Goal: Information Seeking & Learning: Learn about a topic

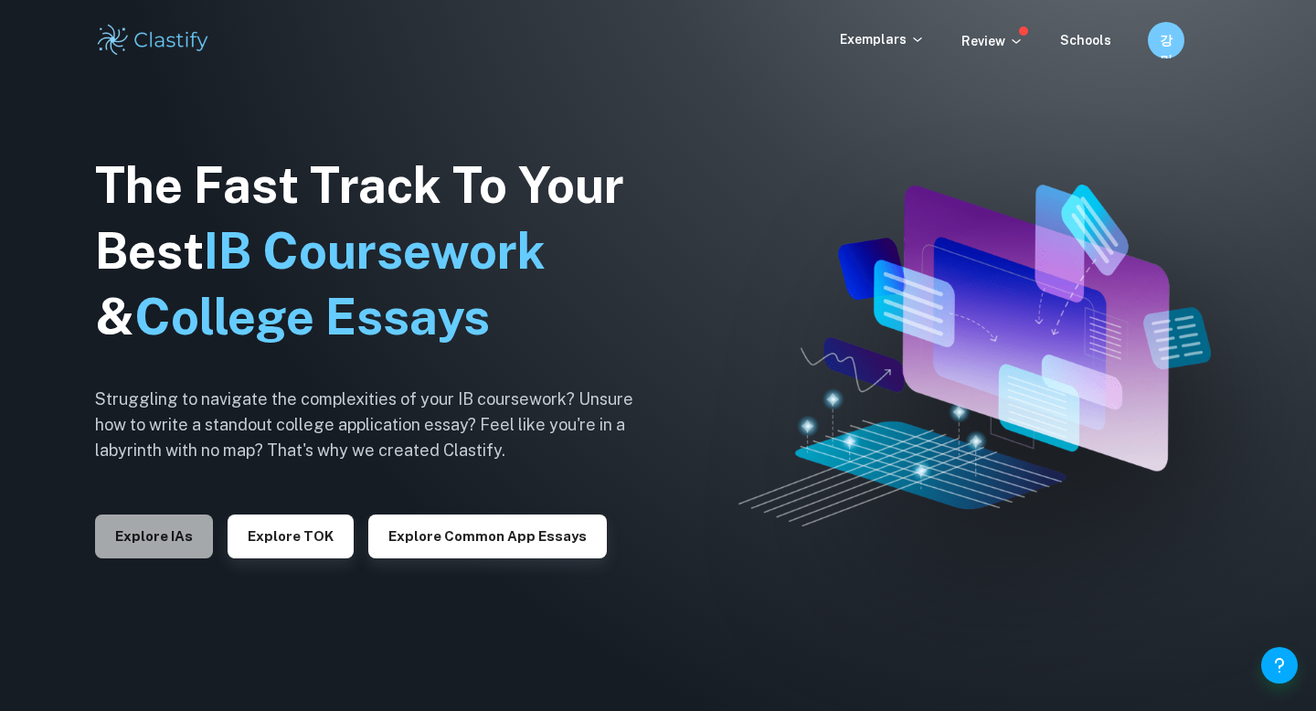
click at [148, 547] on button "Explore IAs" at bounding box center [154, 537] width 118 height 44
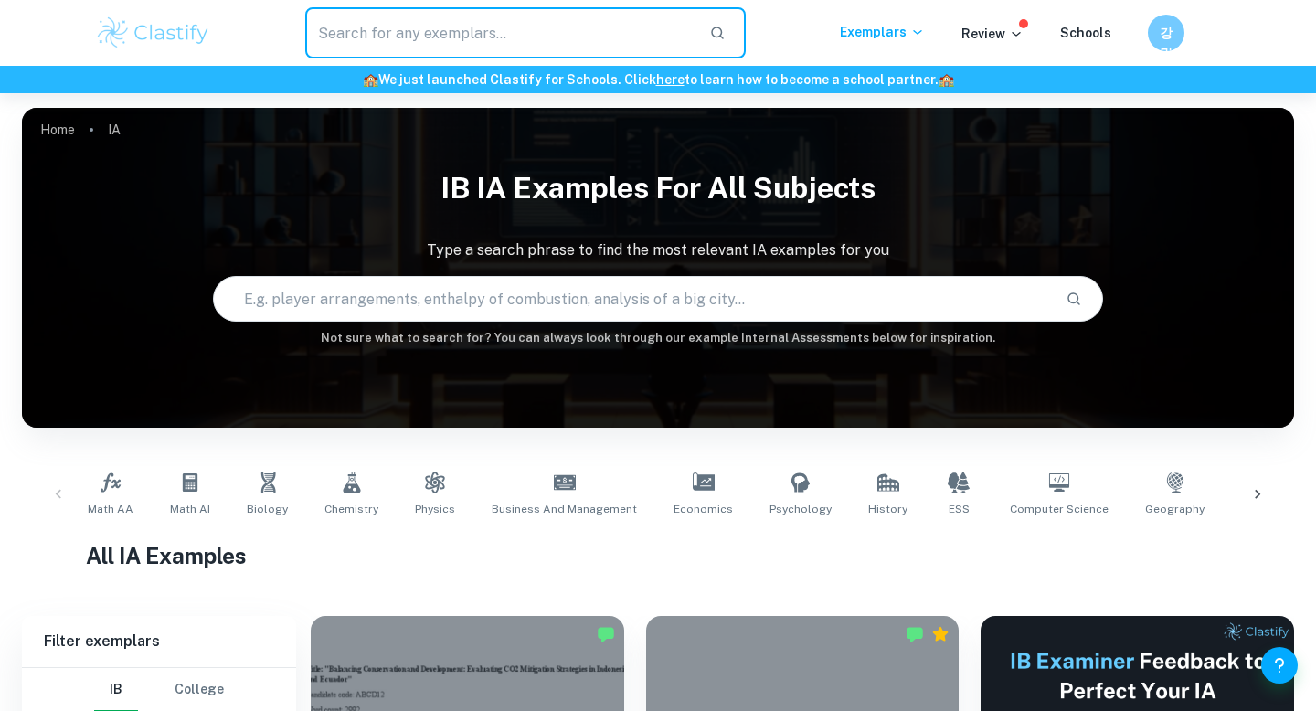
click at [489, 13] on input "text" at bounding box center [499, 32] width 389 height 51
type input "carbon chain"
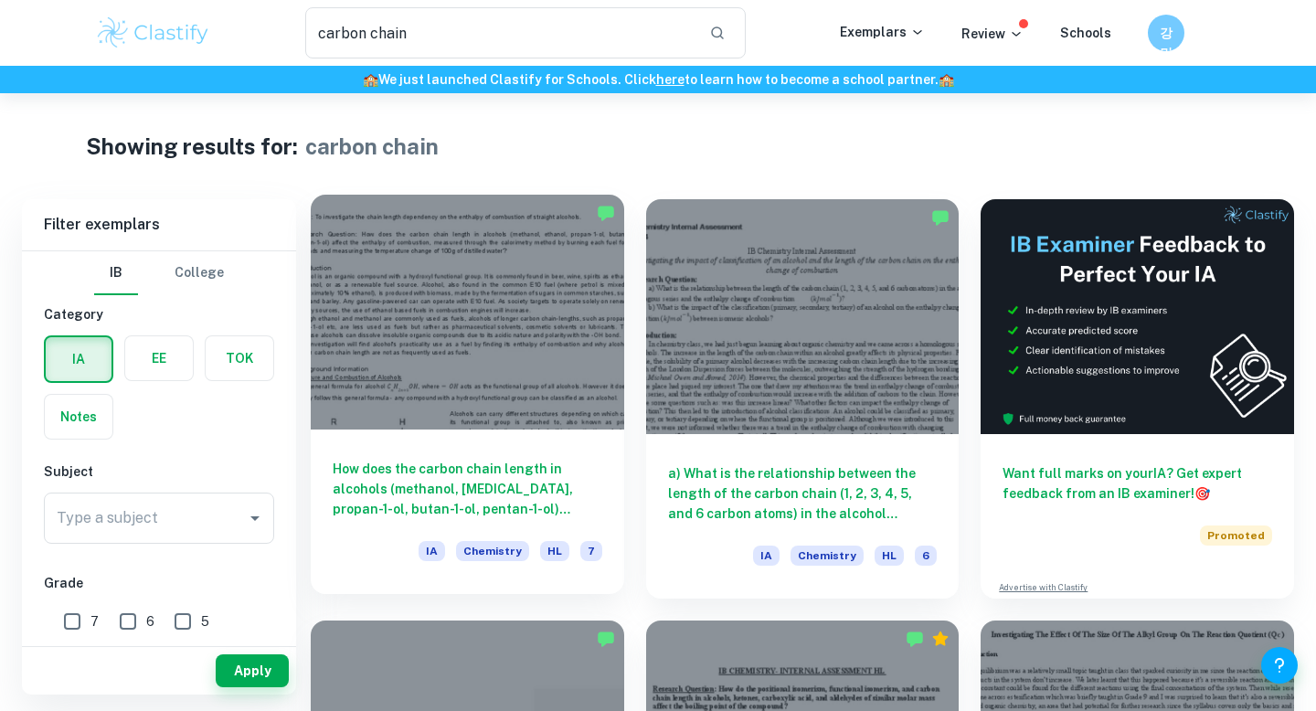
click at [442, 474] on h6 "How does the carbon chain length in alcohols (methanol, [MEDICAL_DATA], propan-…" at bounding box center [468, 489] width 270 height 60
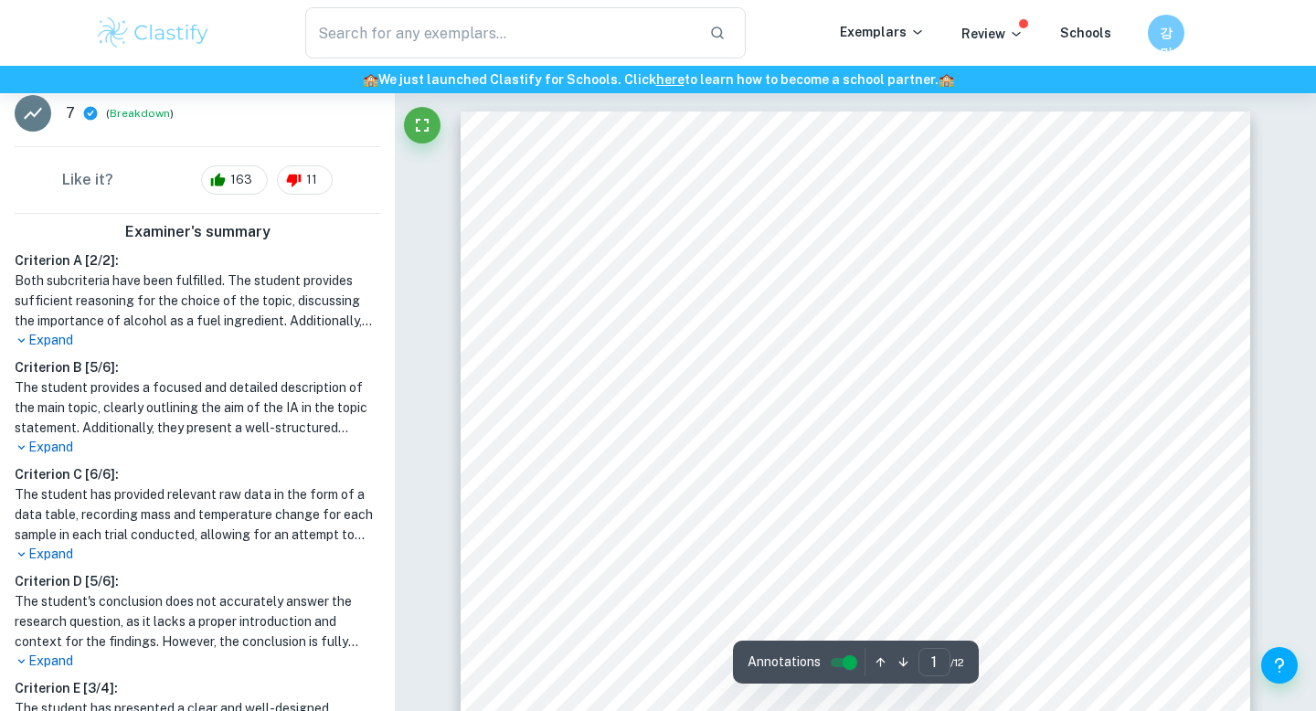
scroll to position [643, 0]
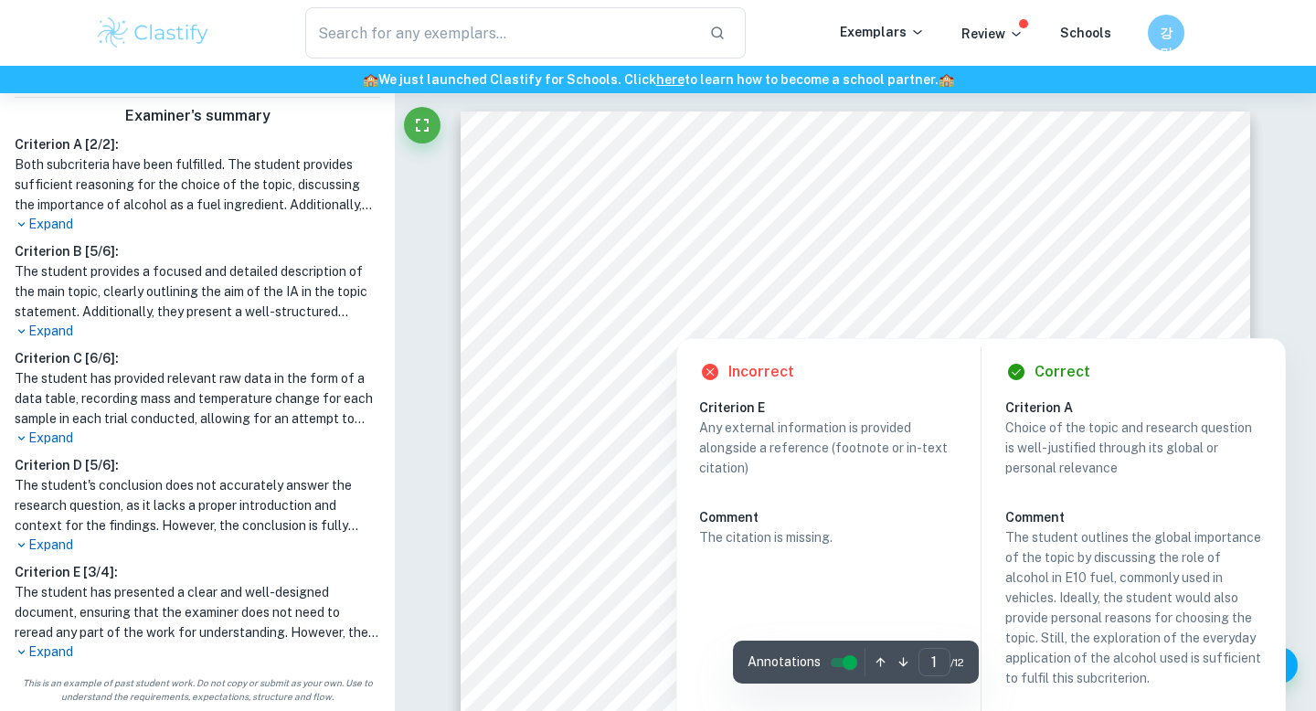
click at [69, 141] on h6 "Criterion A [ 2 / 2 ]:" at bounding box center [198, 144] width 366 height 20
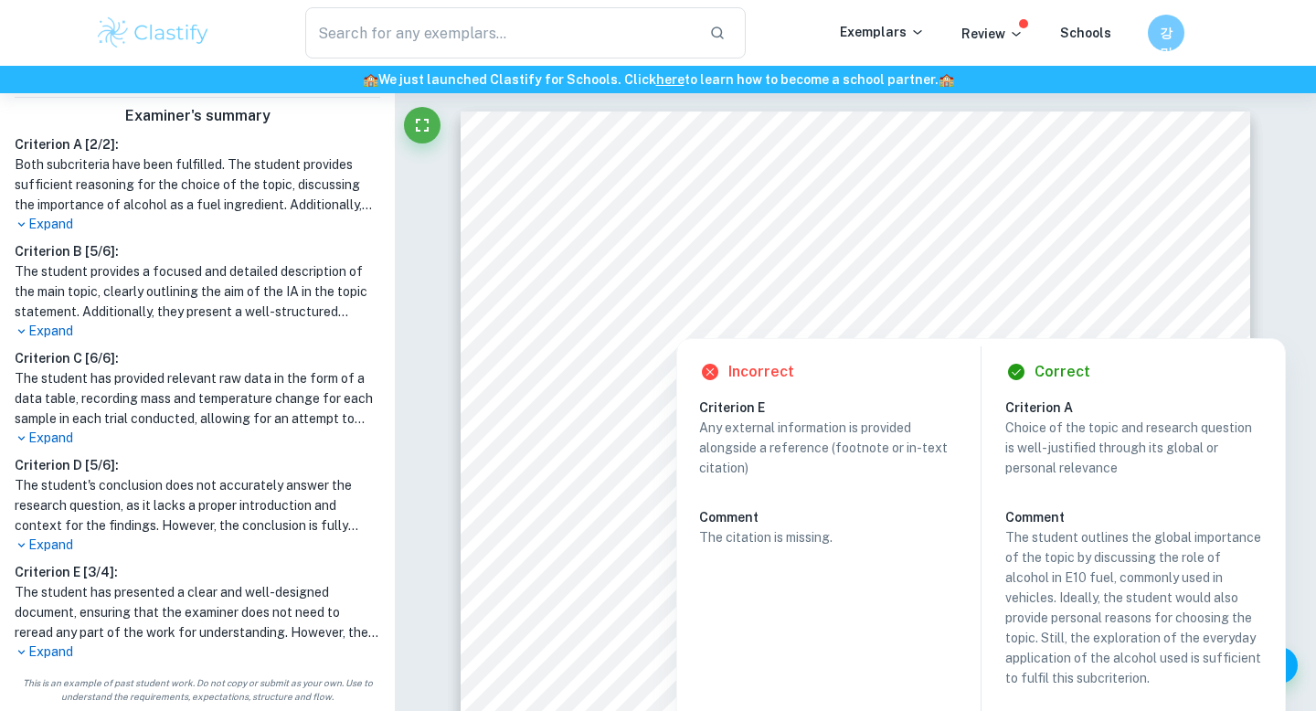
click at [64, 221] on p "Expand" at bounding box center [198, 224] width 366 height 19
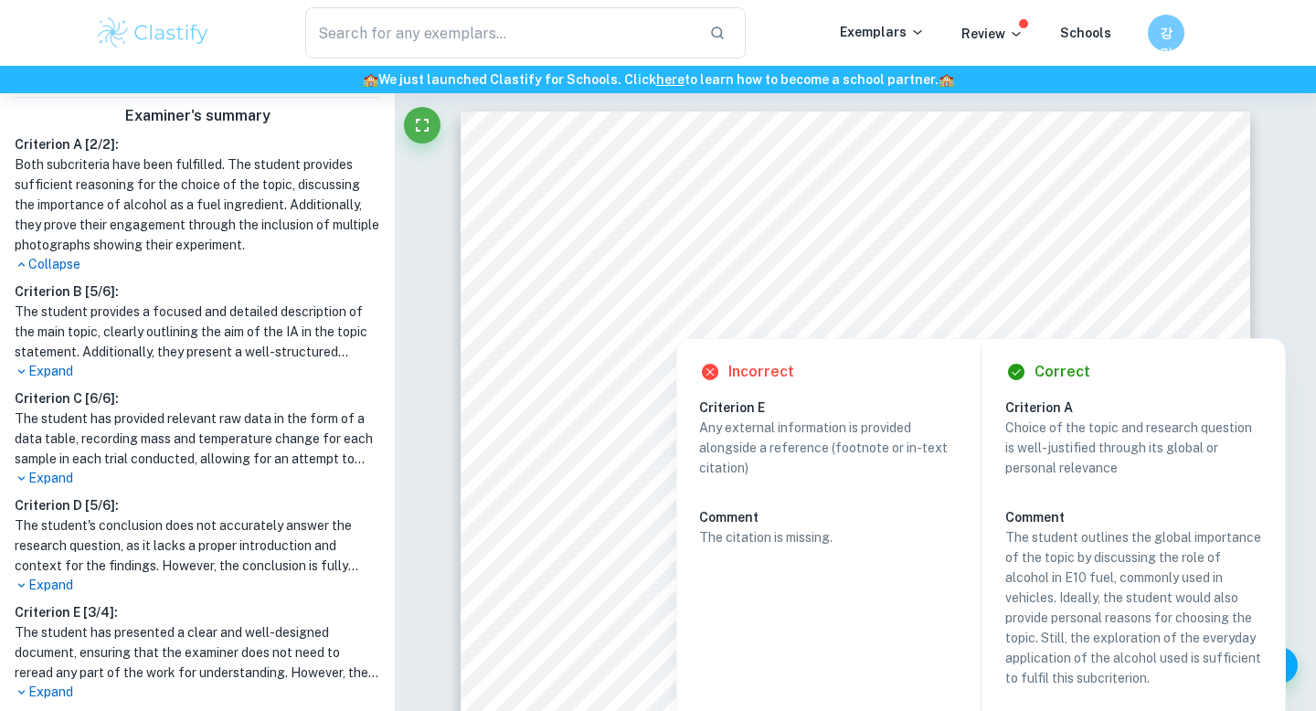
click at [180, 228] on h1 "Both subcriteria have been fulfilled. The student provides sufficient reasoning…" at bounding box center [198, 204] width 366 height 101
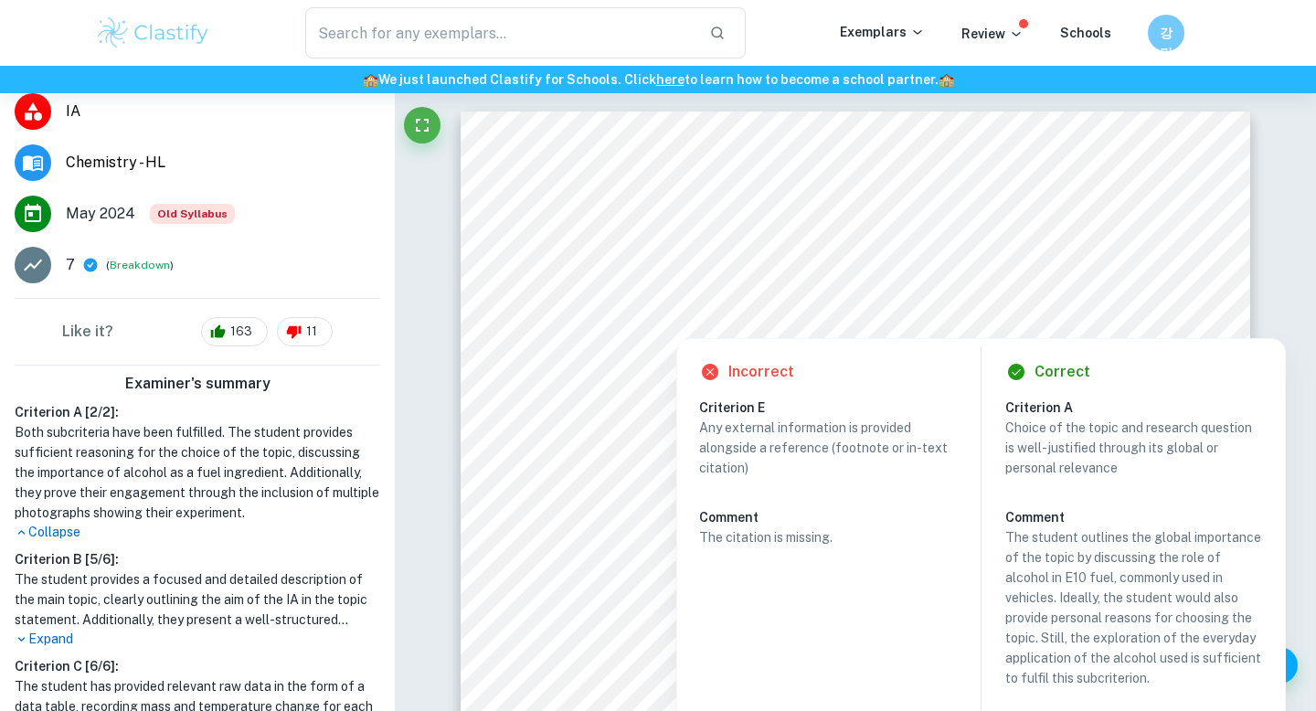
scroll to position [284, 0]
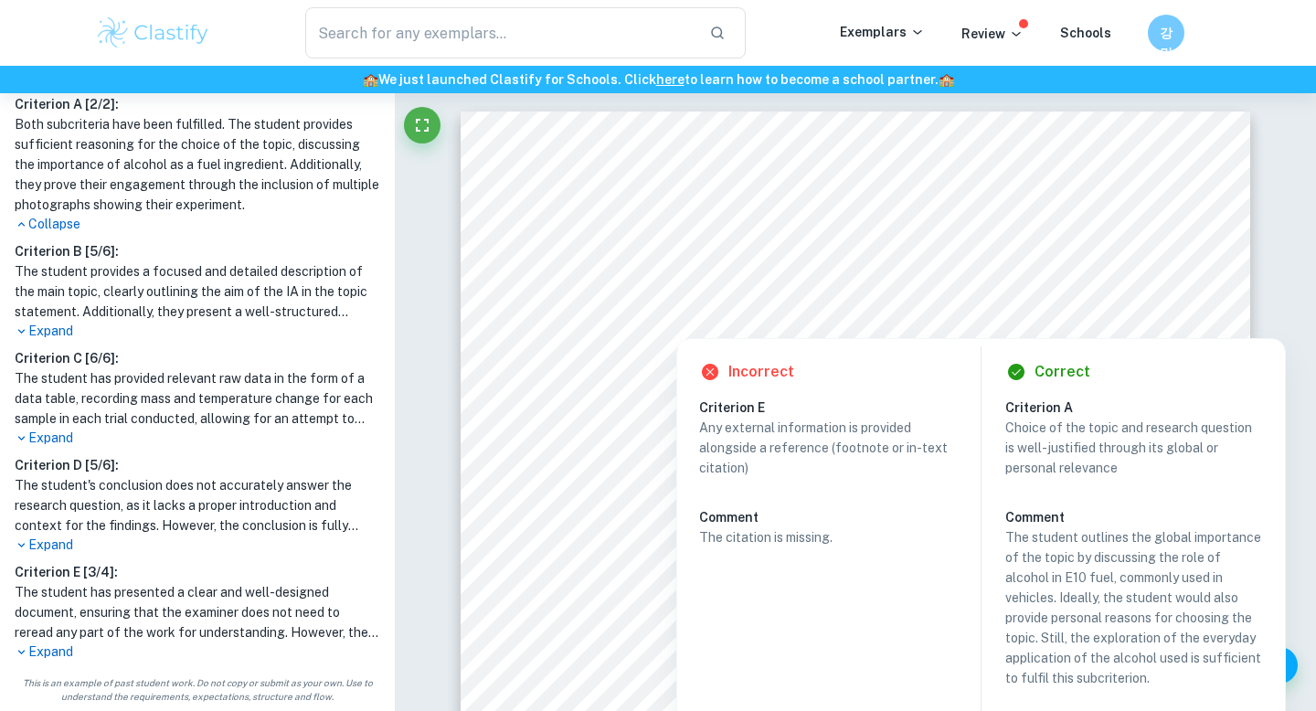
click at [329, 331] on p "Expand" at bounding box center [198, 331] width 366 height 19
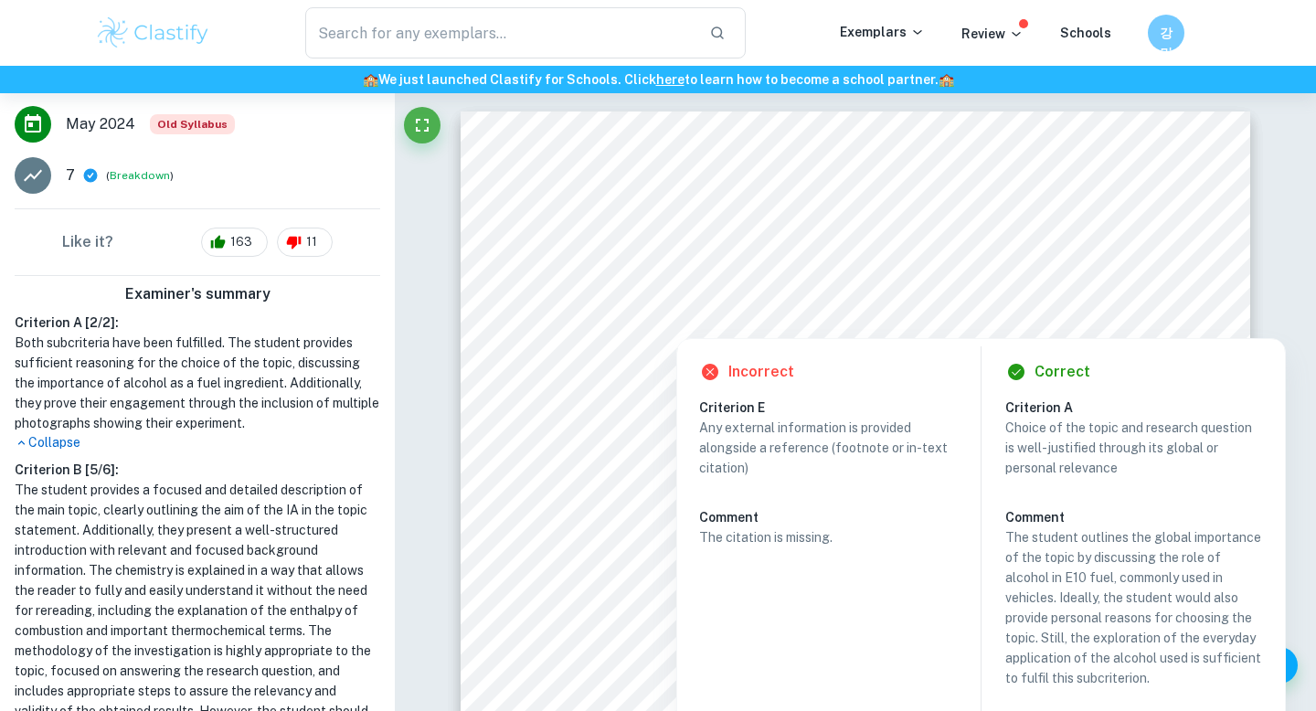
scroll to position [196, 0]
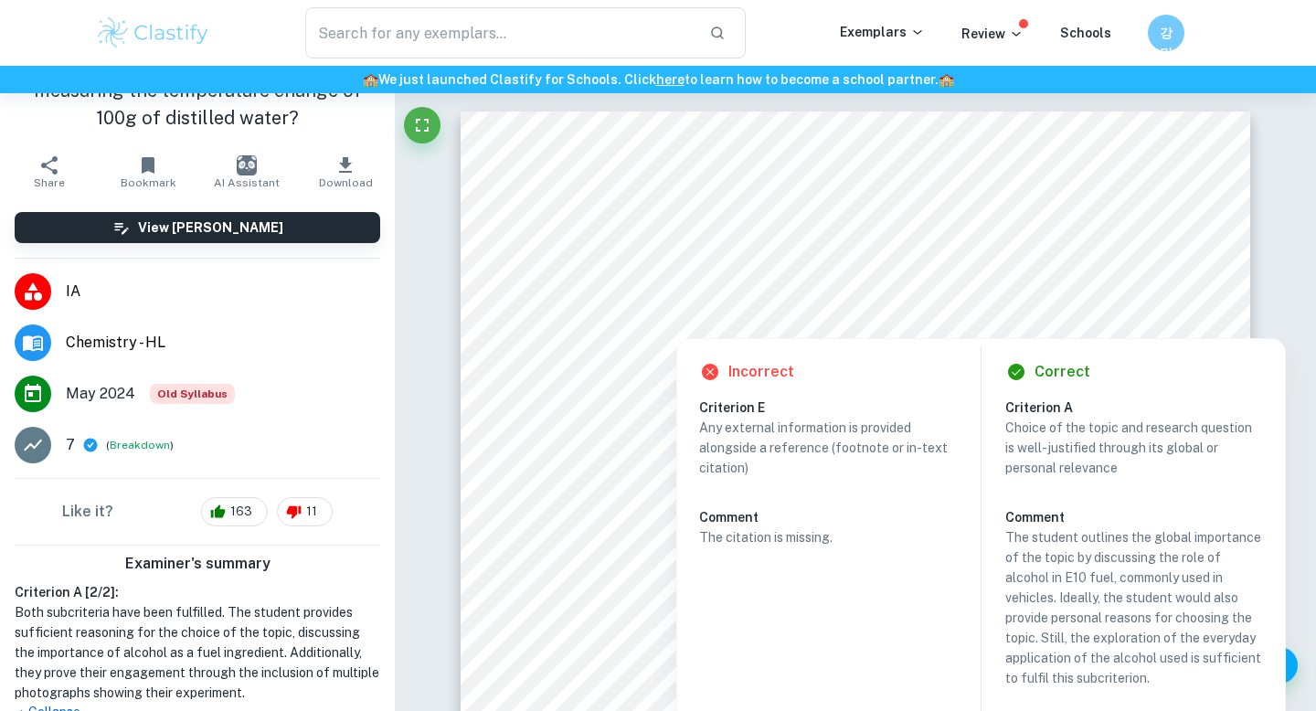
type input "carbon chain"
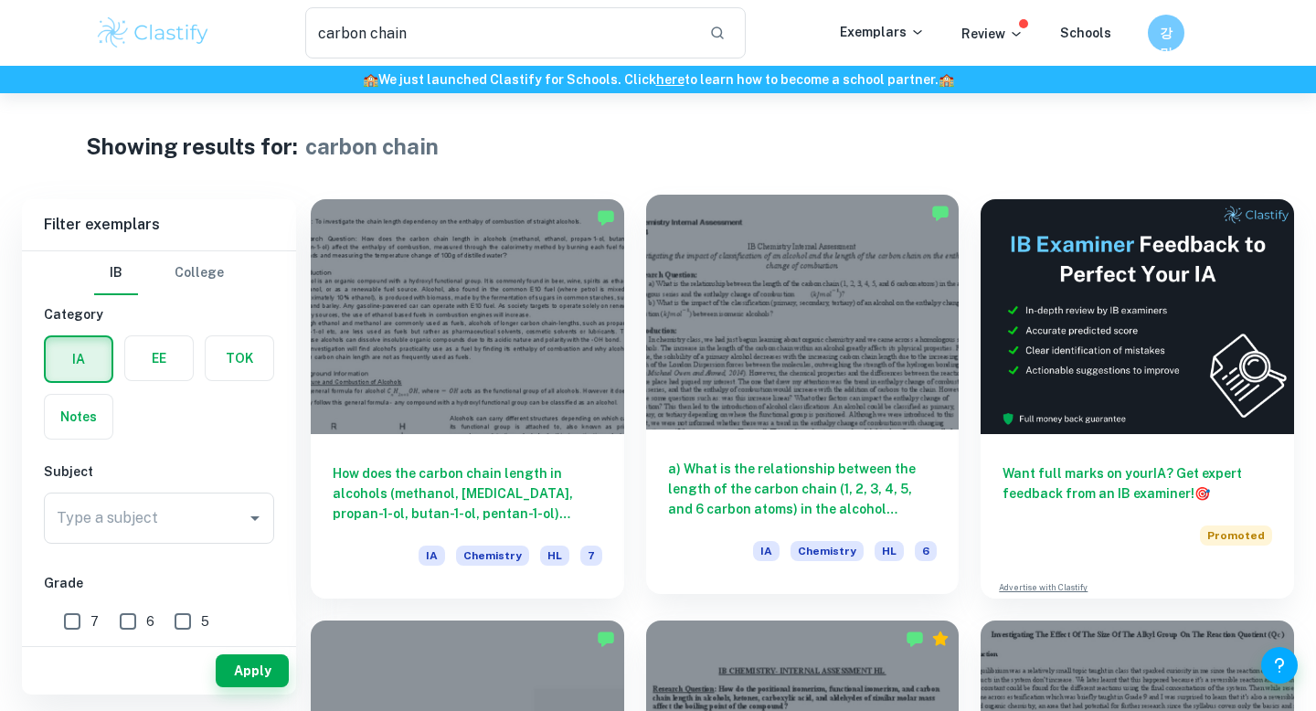
click at [775, 468] on h6 "a) What is the relationship between the length of the carbon chain (1, 2, 3, 4,…" at bounding box center [803, 489] width 270 height 60
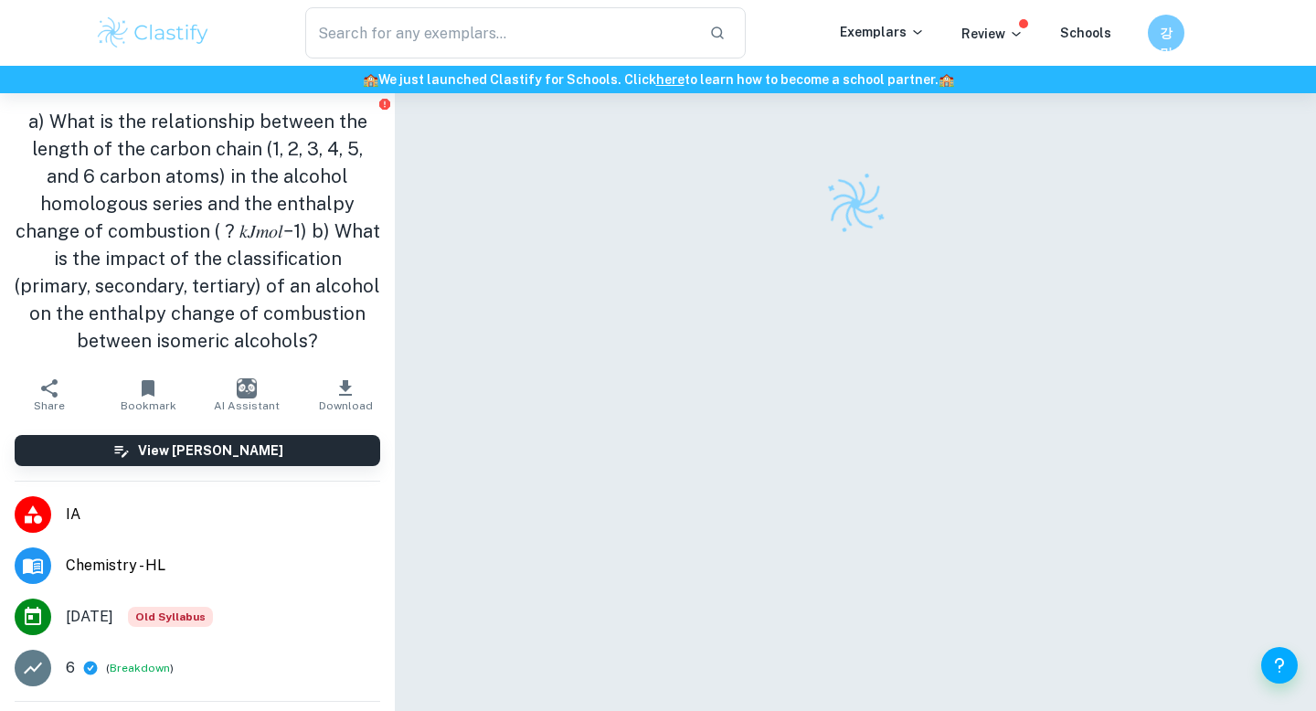
type input "carbon chain"
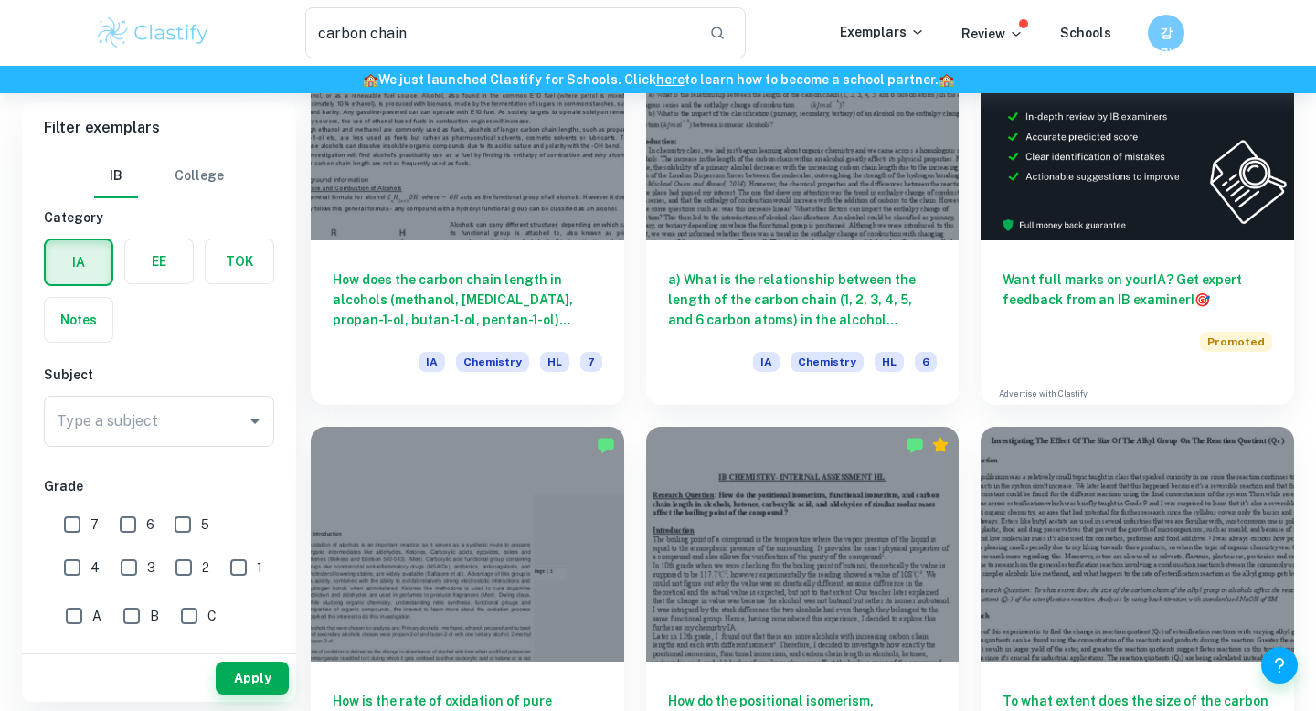
scroll to position [294, 0]
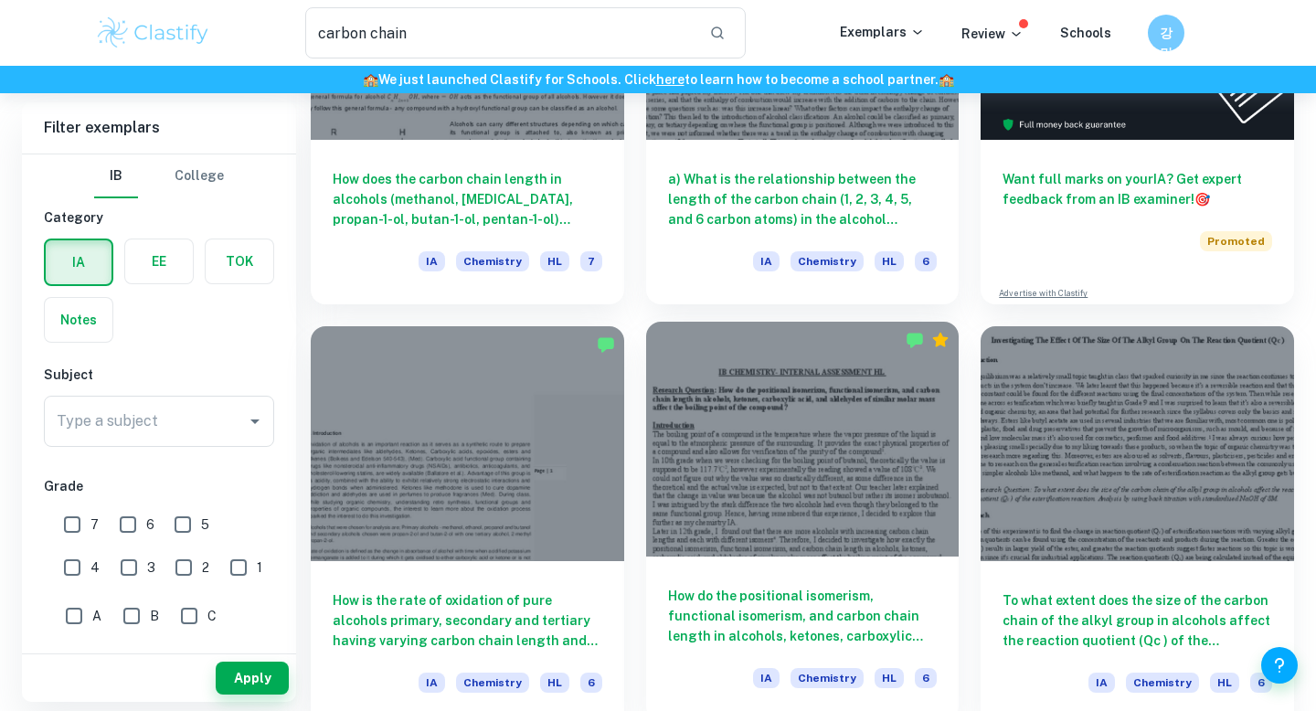
click at [811, 595] on h6 "How do the positional isomerism, functional isomerism, and carbon chain length …" at bounding box center [803, 616] width 270 height 60
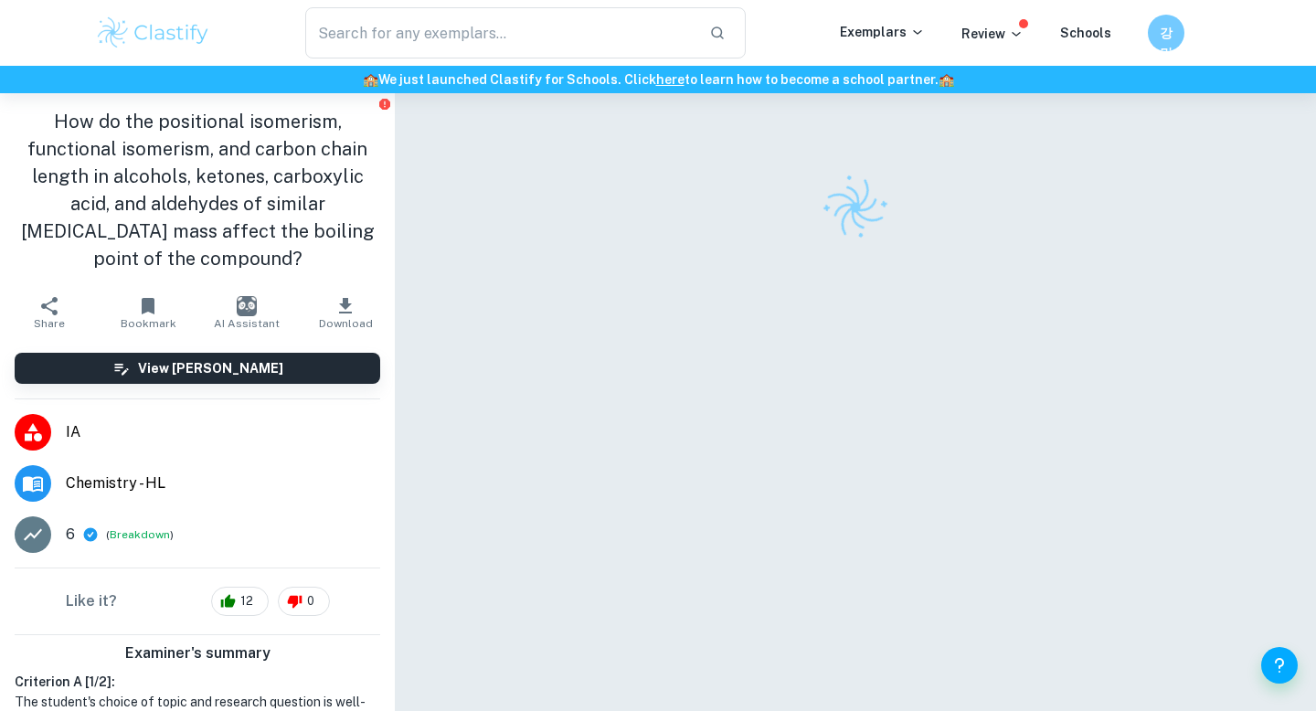
scroll to position [93, 0]
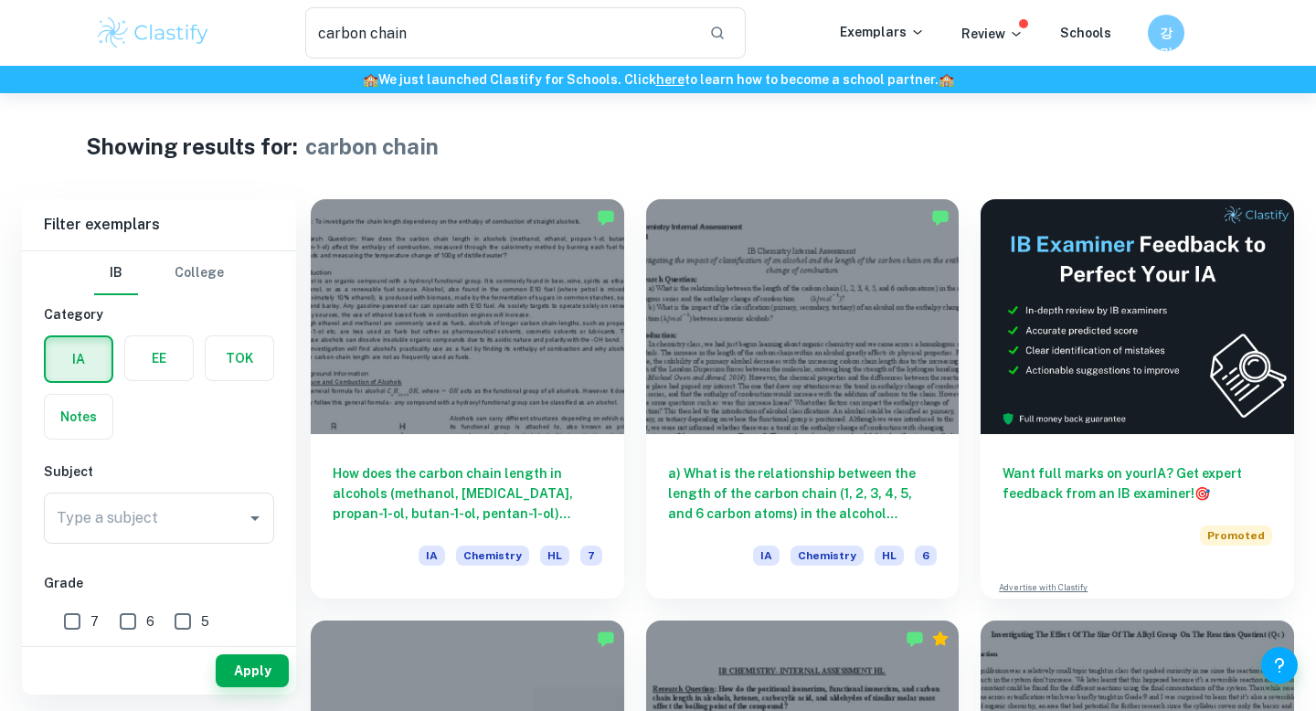
click at [186, 36] on img at bounding box center [153, 33] width 116 height 37
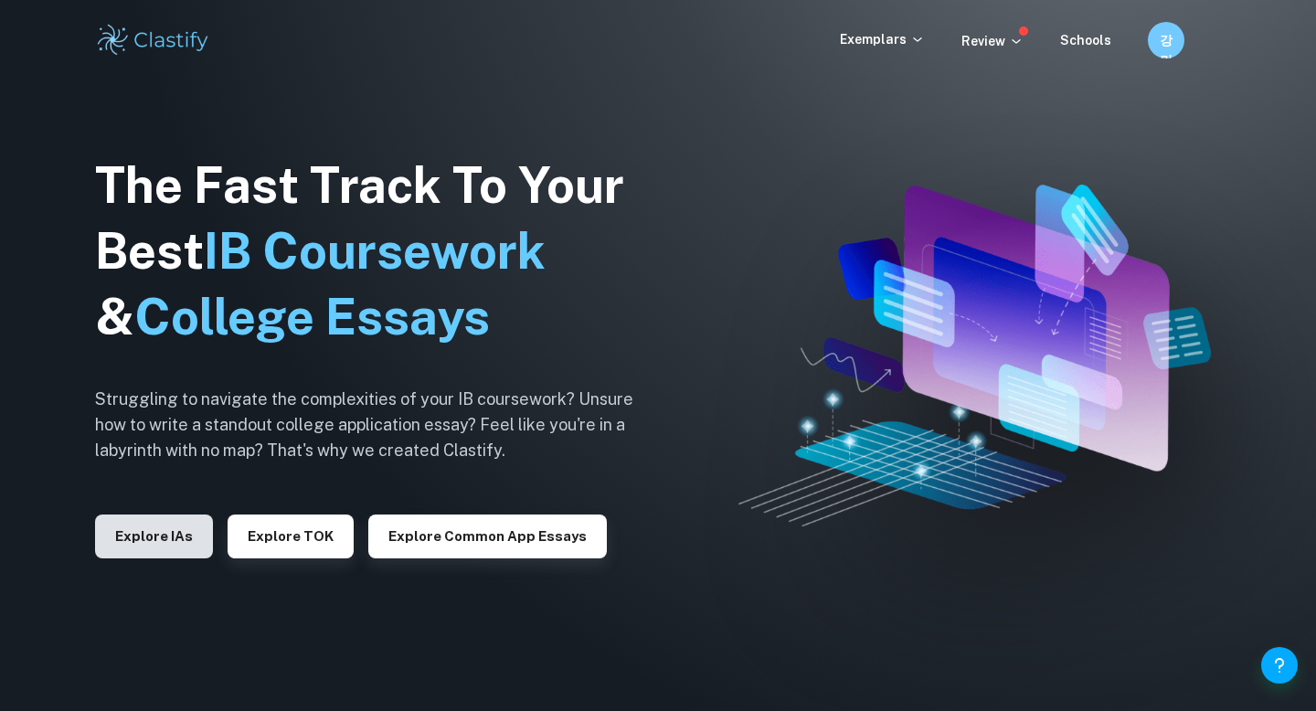
click at [167, 534] on button "Explore IAs" at bounding box center [154, 537] width 118 height 44
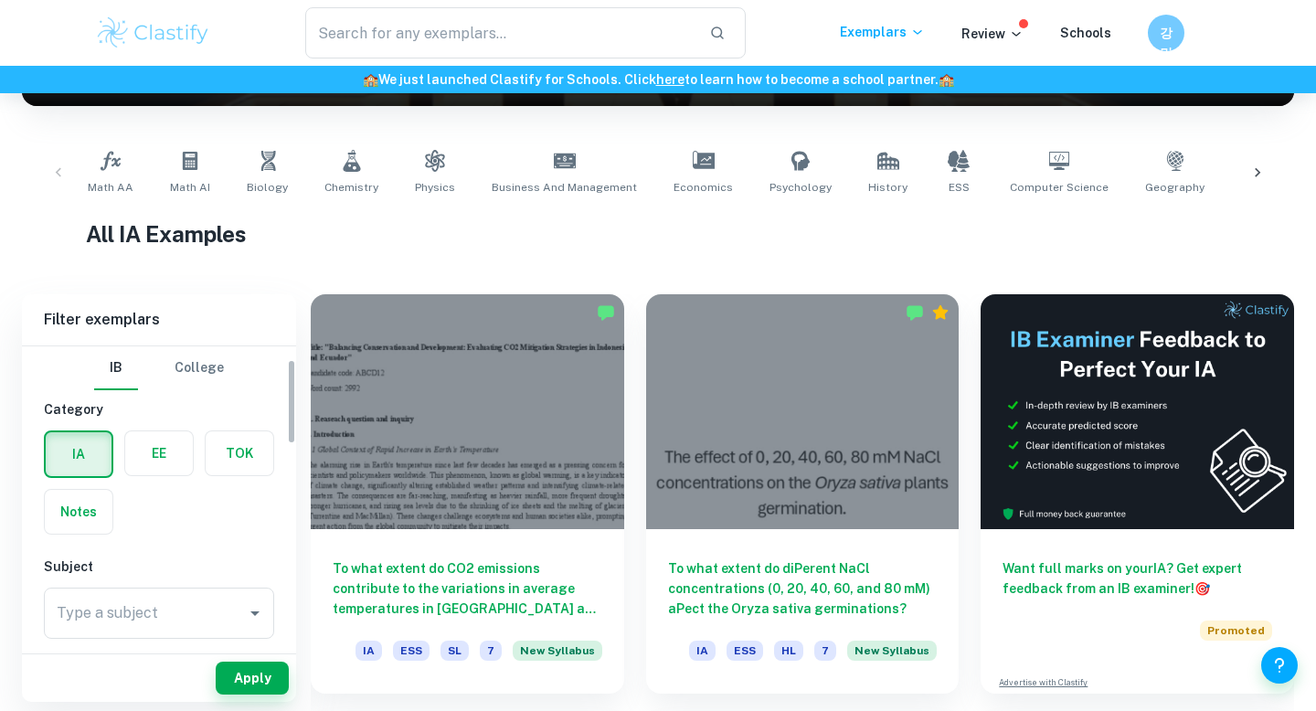
scroll to position [120, 0]
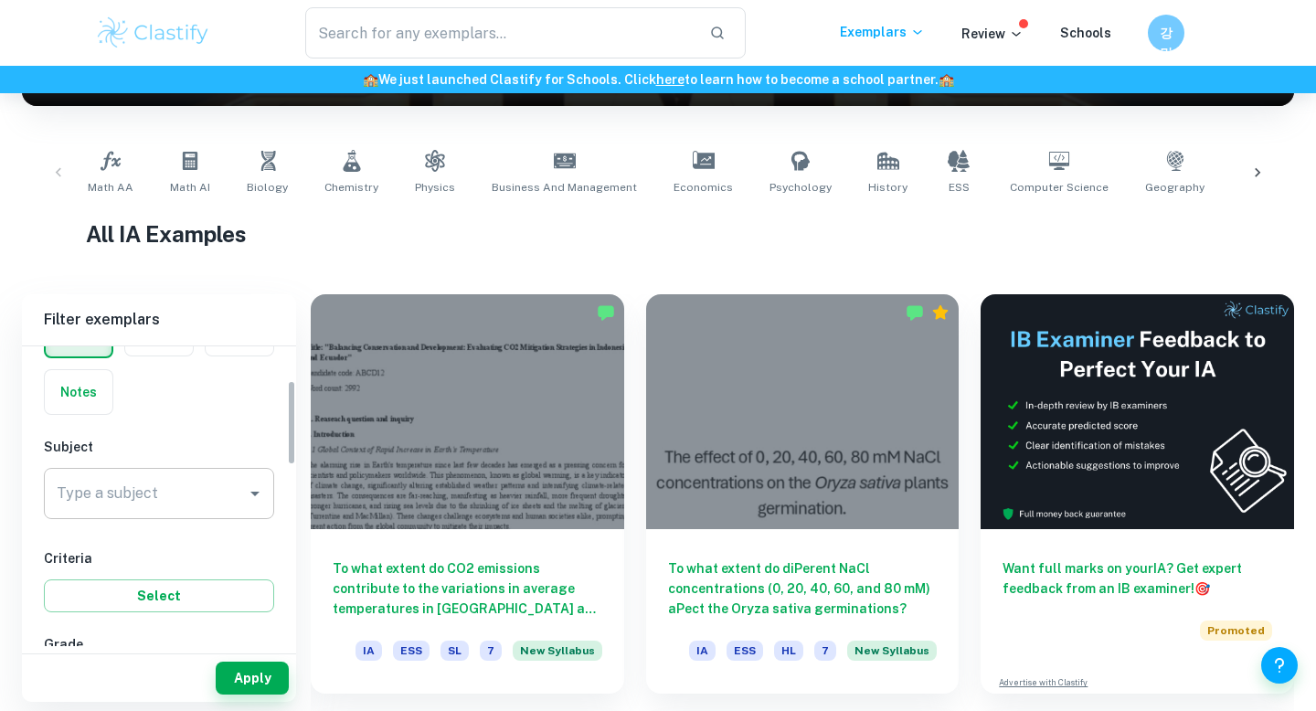
click at [166, 501] on input "Type a subject" at bounding box center [145, 493] width 186 height 35
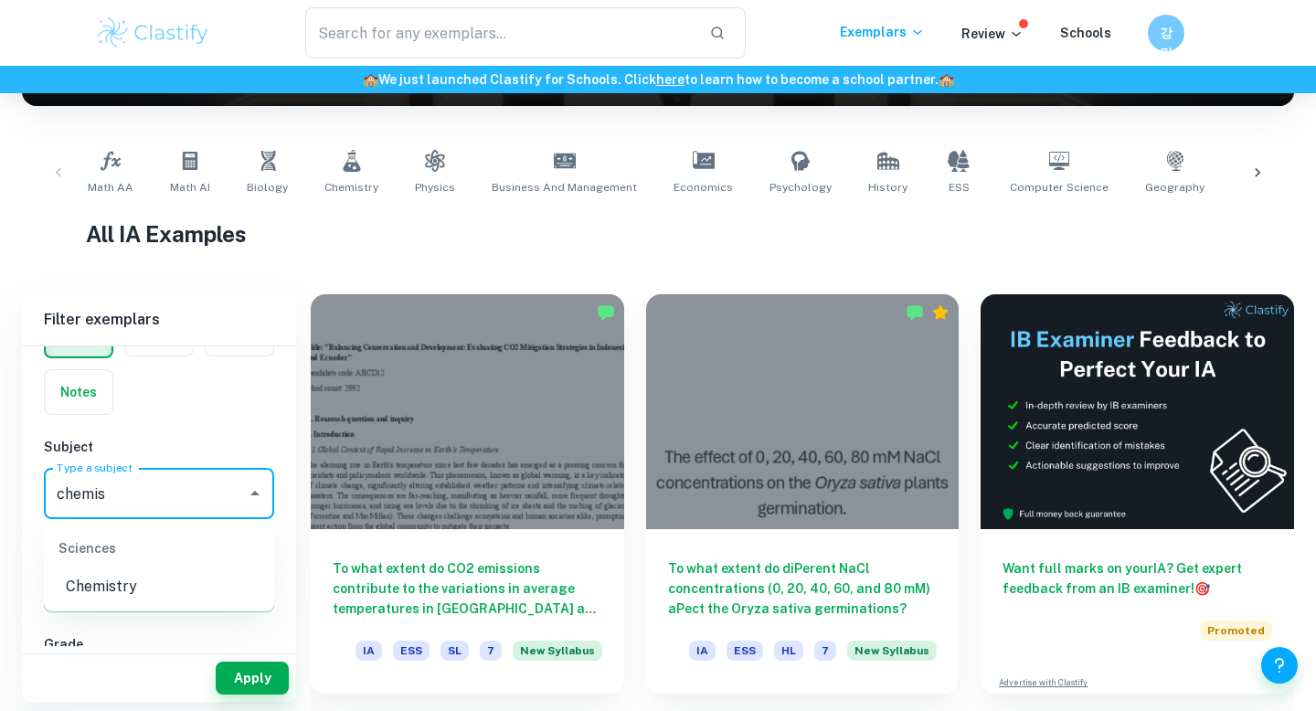
click at [148, 582] on li "Chemistry" at bounding box center [159, 586] width 230 height 33
type input "Chemistry"
click at [213, 589] on button "Select" at bounding box center [159, 595] width 230 height 33
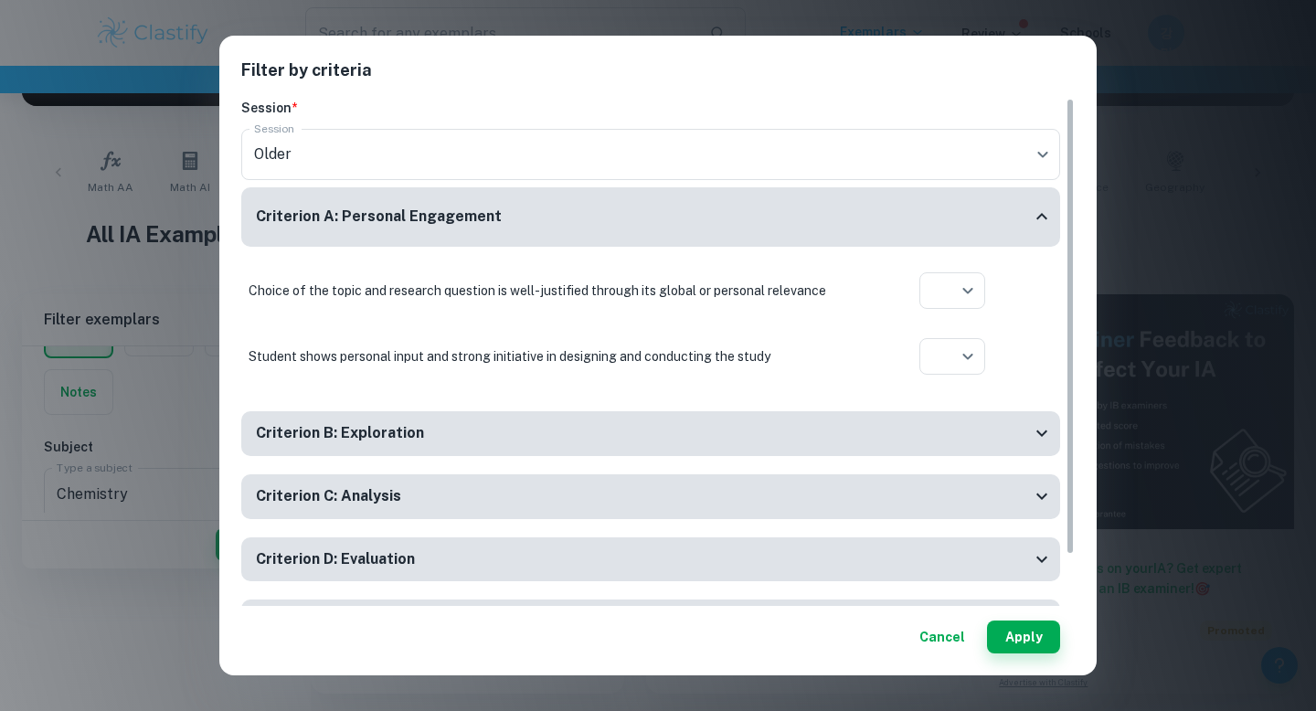
scroll to position [0, 0]
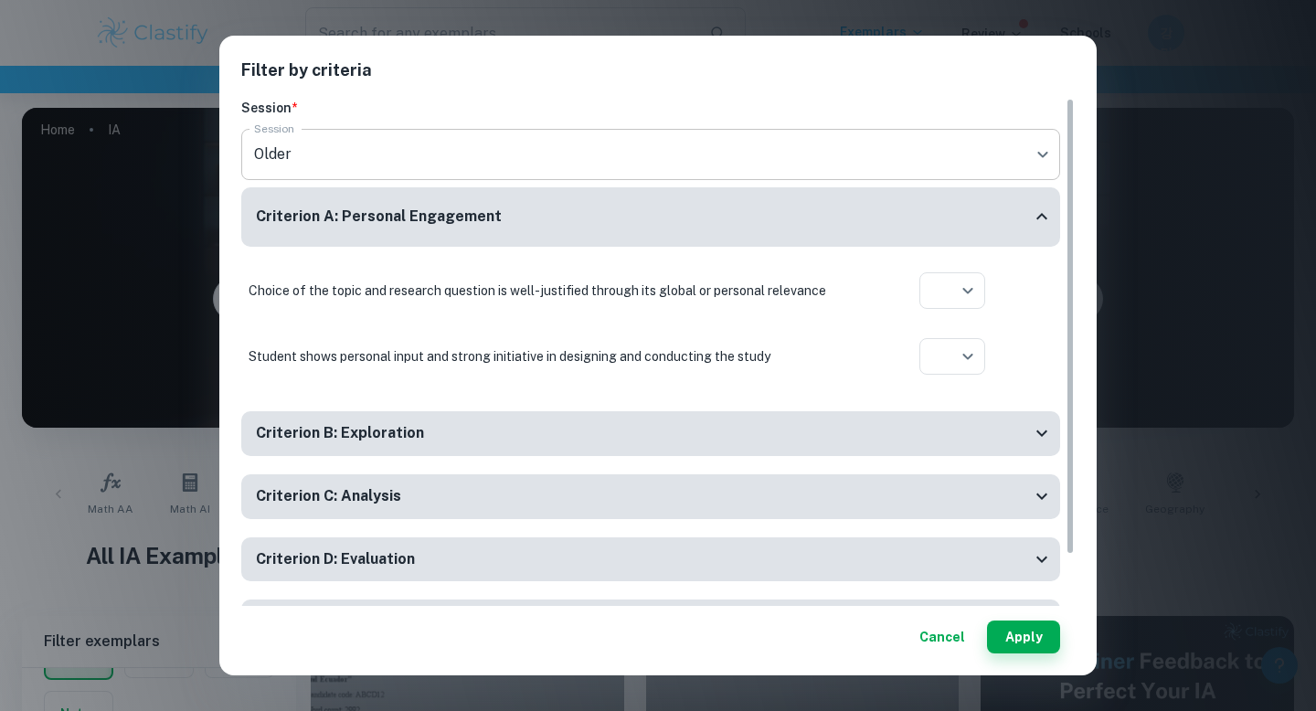
click at [519, 139] on body "We value your privacy We use cookies to enhance your browsing experience, serve…" at bounding box center [658, 448] width 1316 height 711
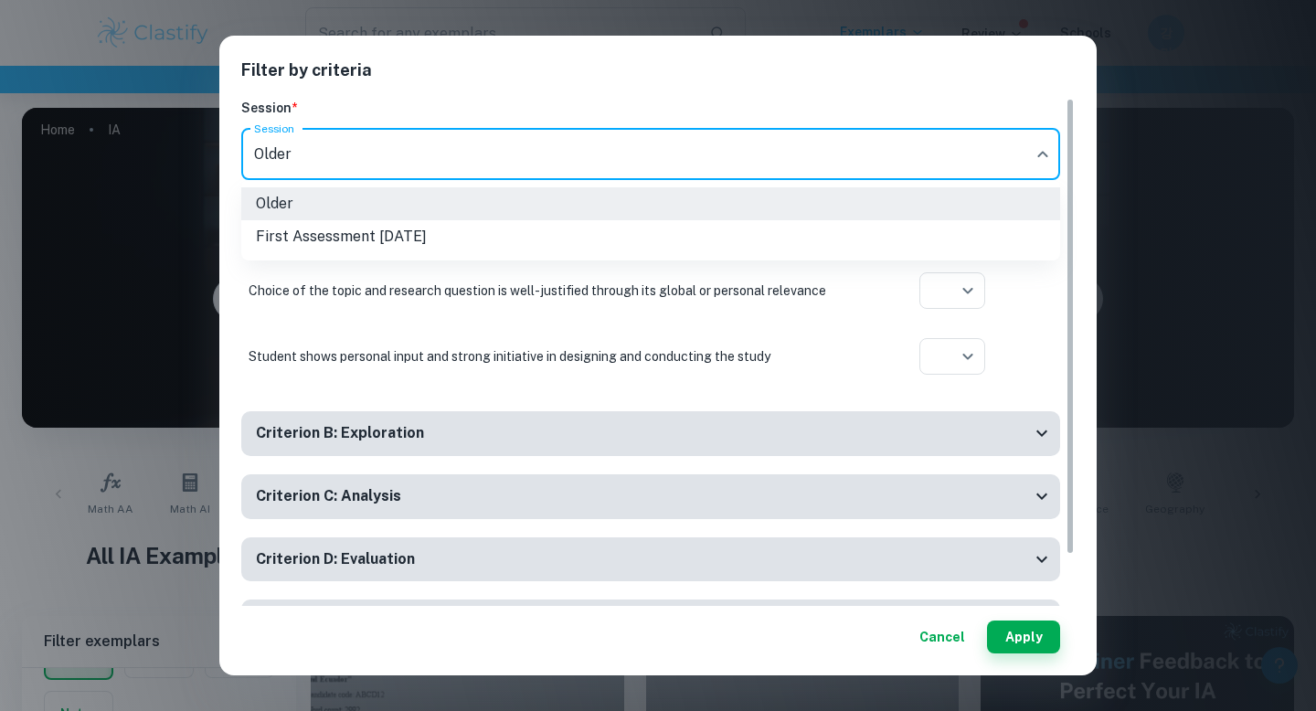
click at [504, 233] on li "First Assessment [DATE]" at bounding box center [650, 236] width 819 height 33
type input "m25"
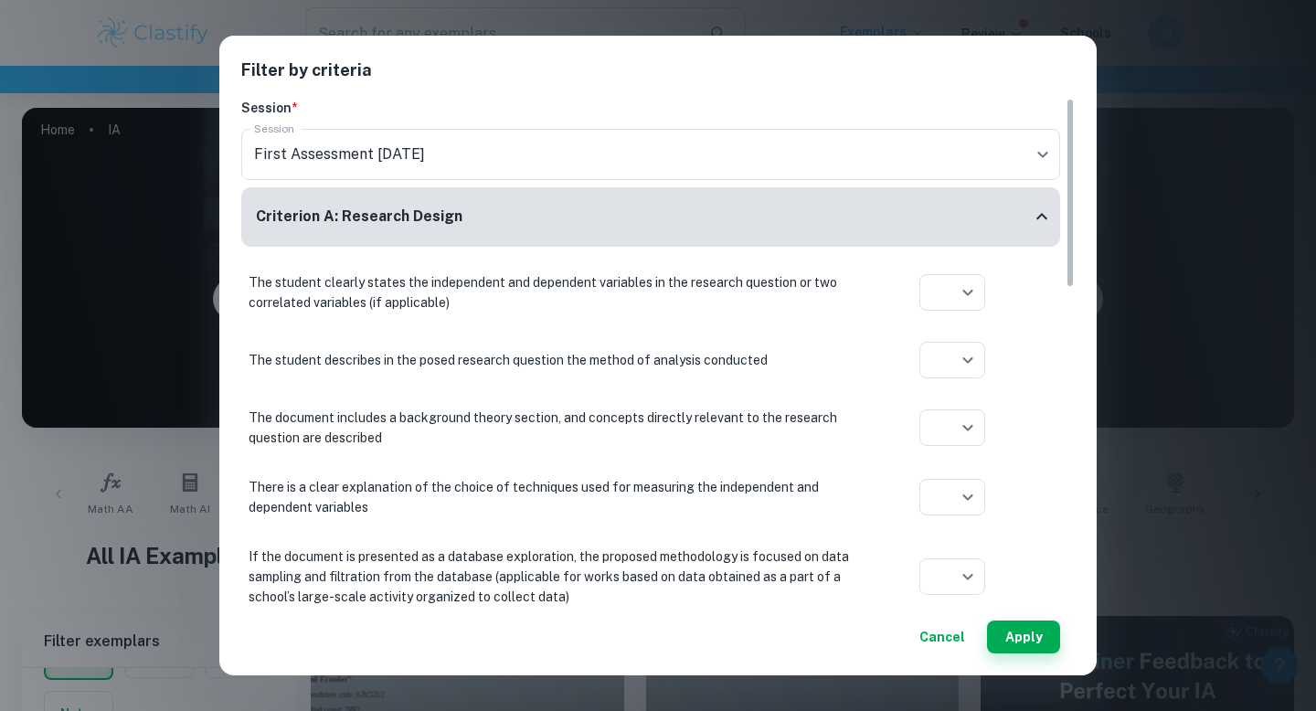
click at [504, 233] on div "Criterion A: Research Design" at bounding box center [650, 216] width 819 height 59
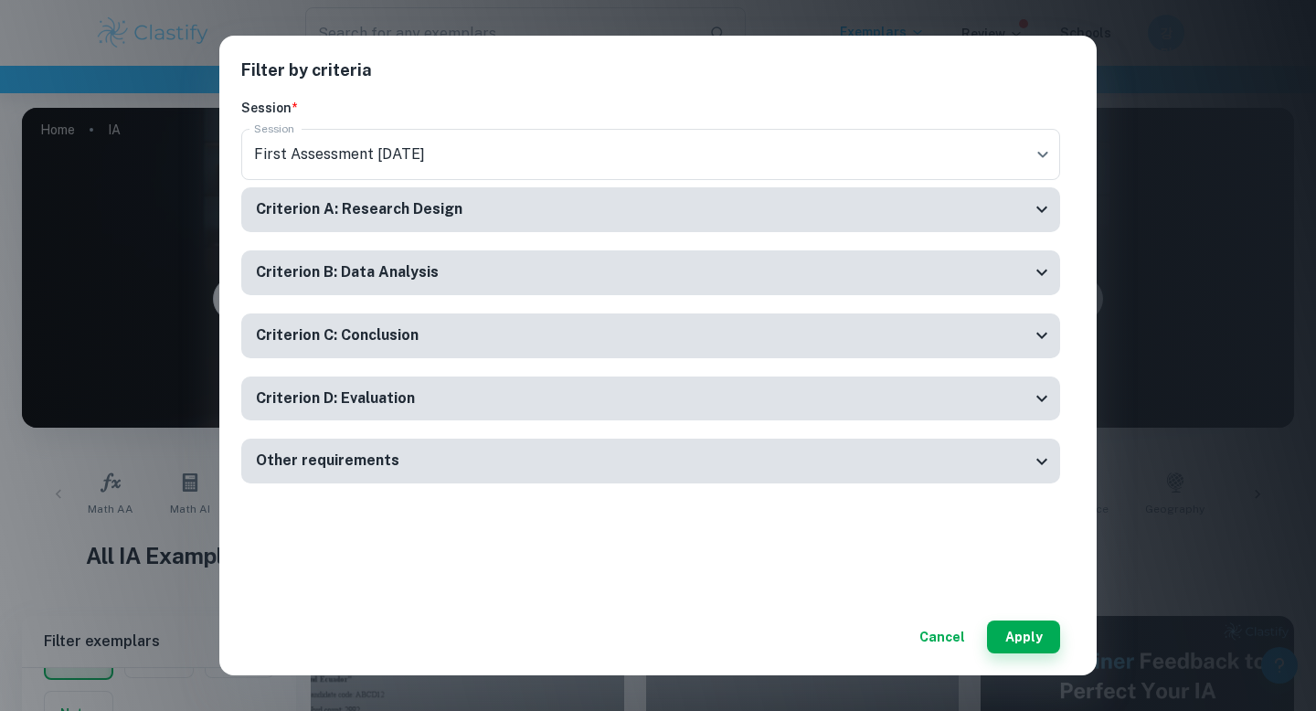
click at [526, 457] on div "Other requirements" at bounding box center [643, 461] width 775 height 23
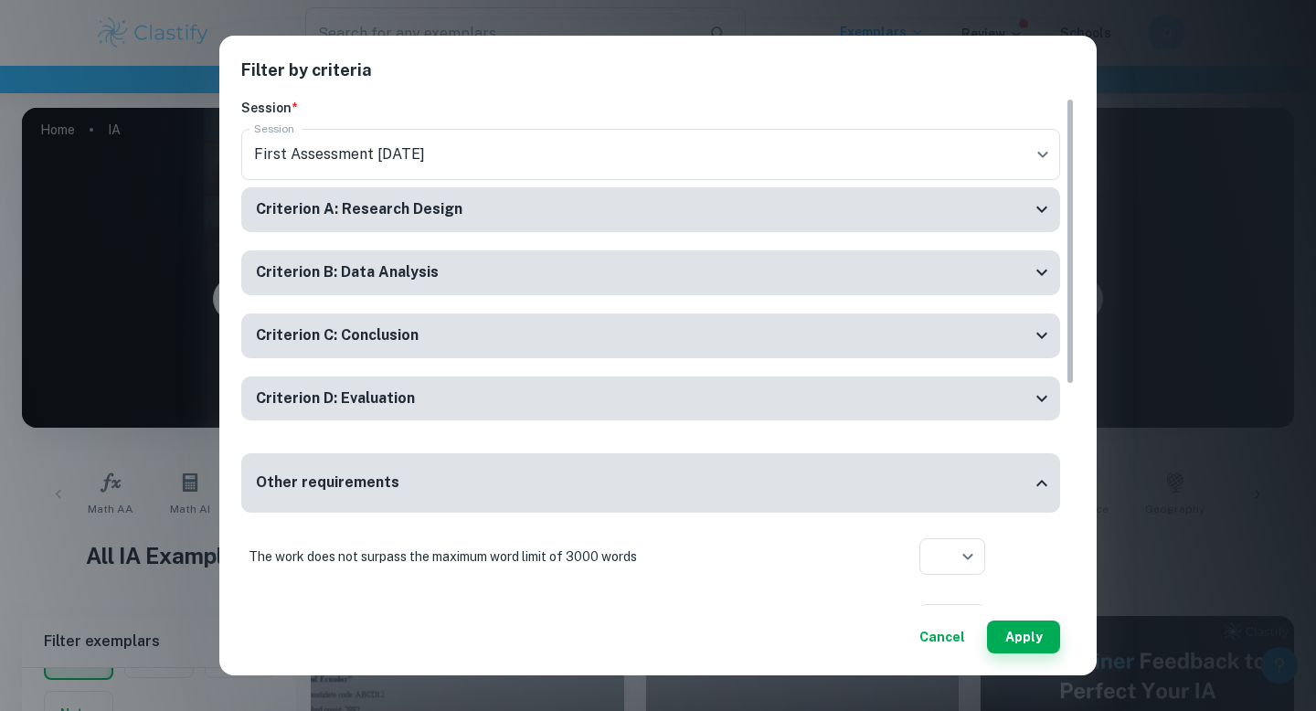
click at [622, 206] on div "Criterion A: Research Design" at bounding box center [643, 209] width 775 height 23
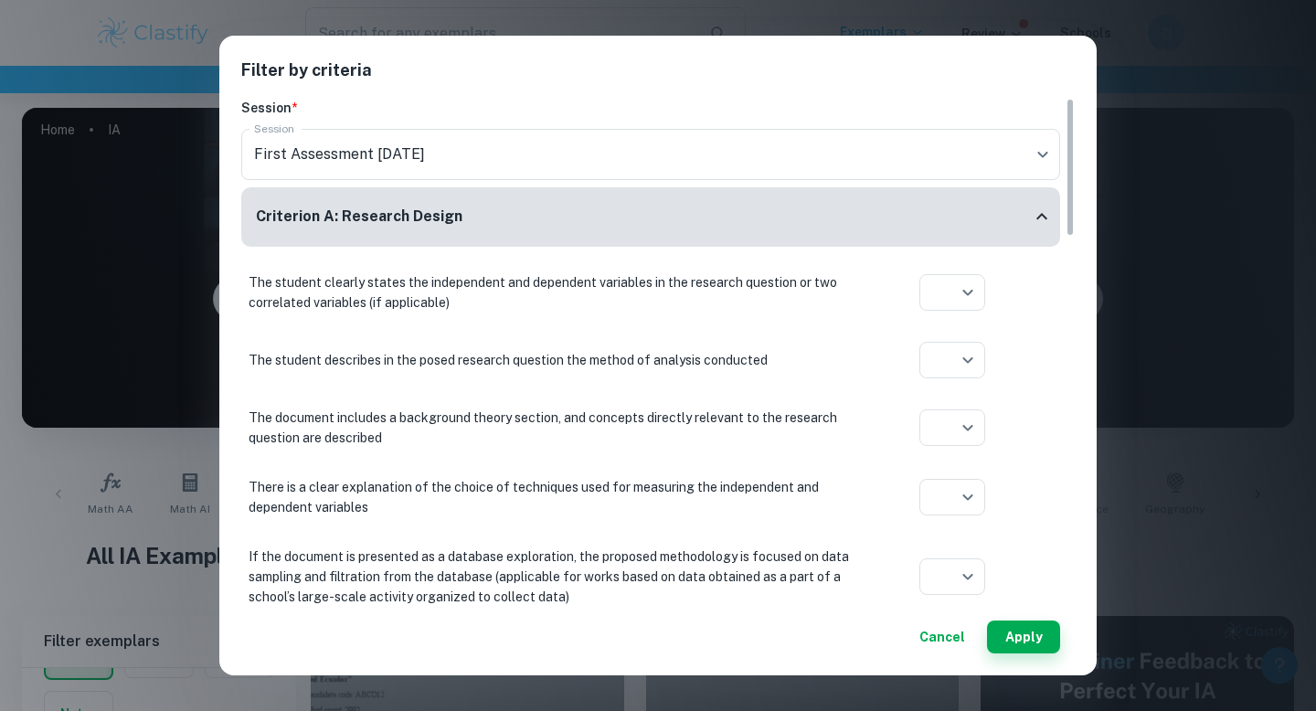
click at [621, 206] on div "Criterion A: Research Design" at bounding box center [643, 217] width 775 height 23
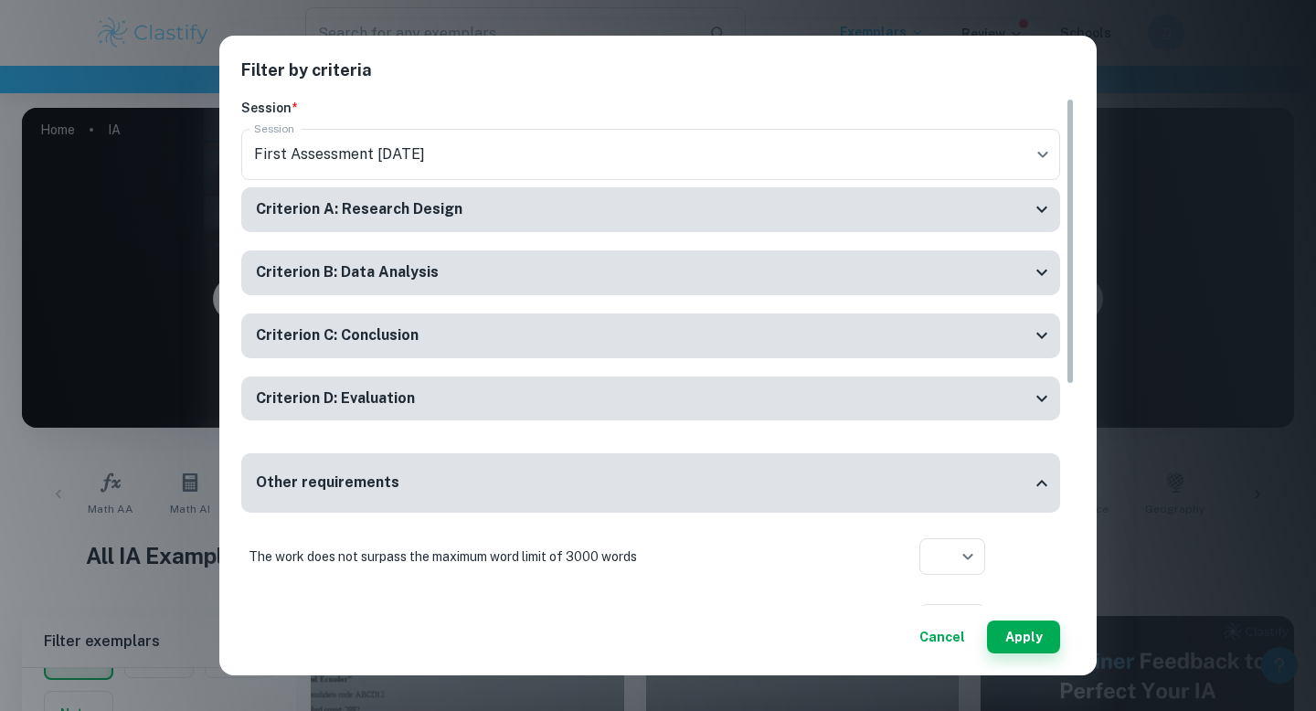
click at [630, 271] on div "Criterion B: Data Analysis" at bounding box center [643, 272] width 775 height 23
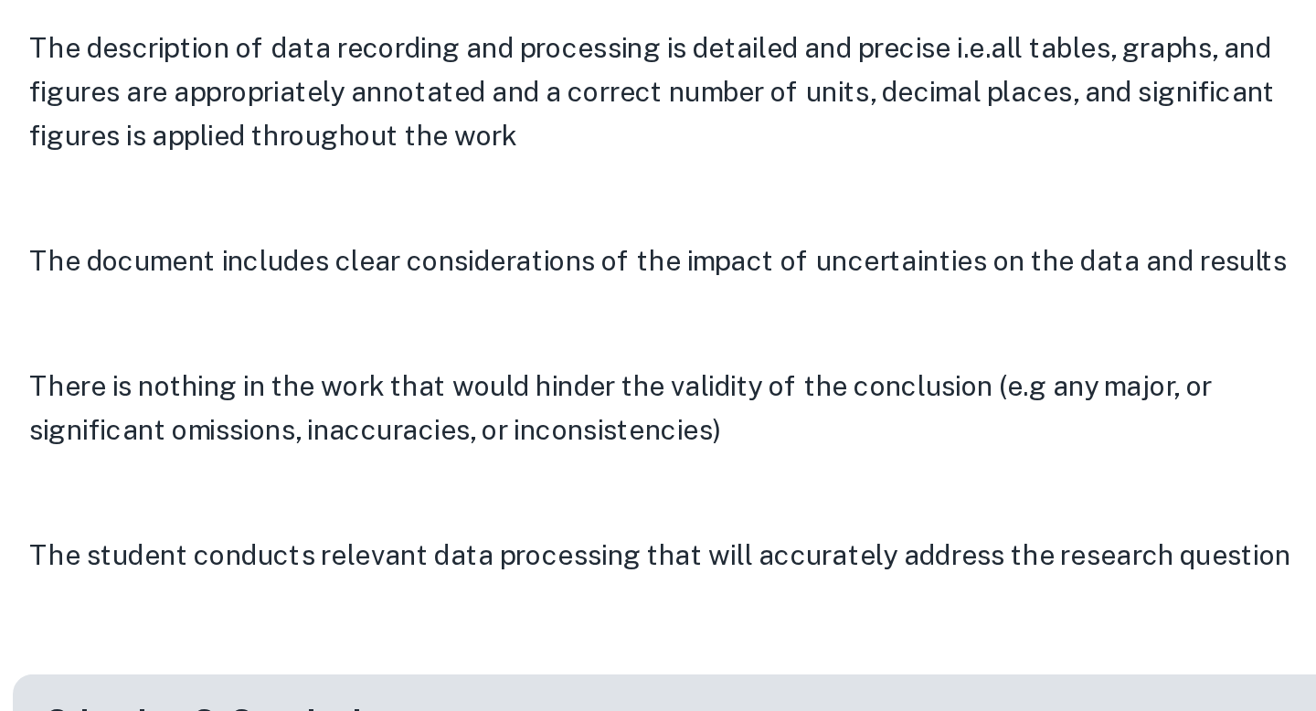
scroll to position [16, 0]
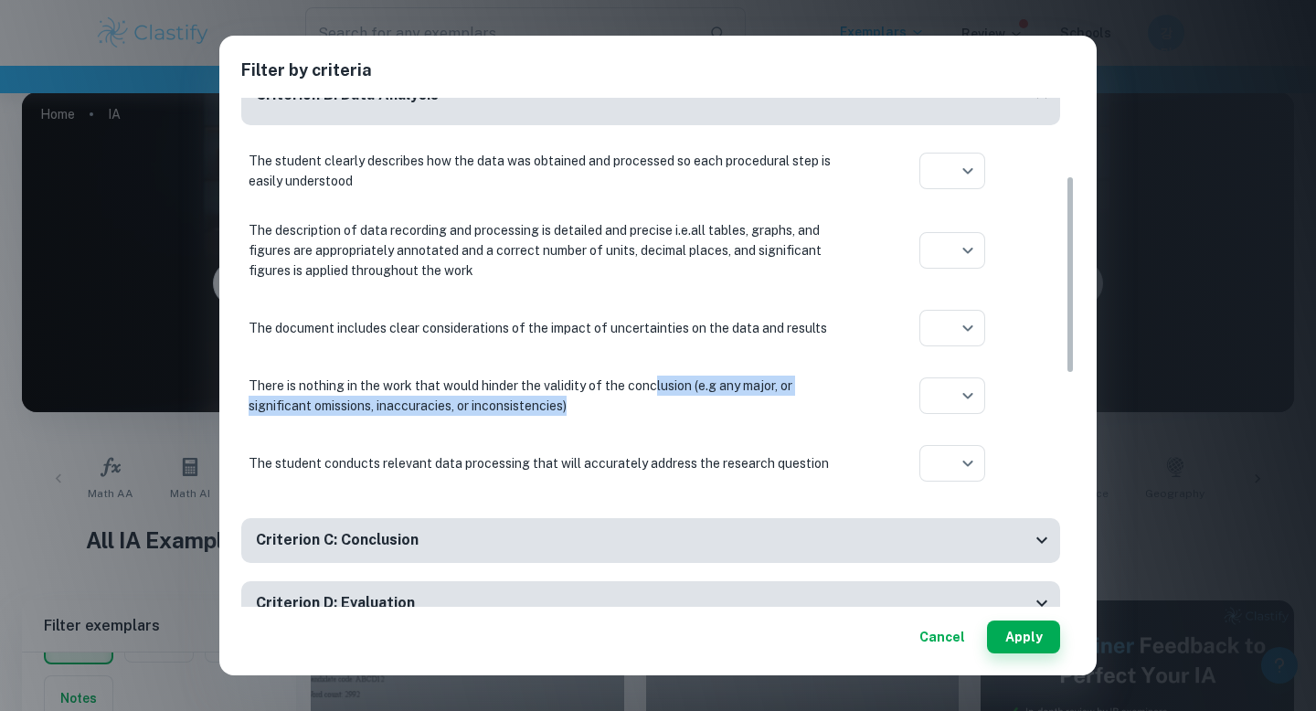
drag, startPoint x: 656, startPoint y: 409, endPoint x: 656, endPoint y: 374, distance: 35.6
click at [656, 374] on div "There is nothing in the work that would hinder the validity of the conclusion (…" at bounding box center [650, 395] width 819 height 55
copy p "There is nothing in the work that would hinder the validity of the conclusion (…"
